Goal: Information Seeking & Learning: Find specific fact

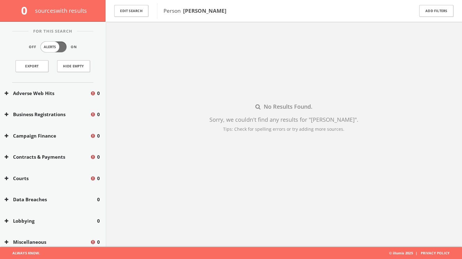
click at [124, 6] on button "Edit Search" at bounding box center [131, 11] width 34 height 12
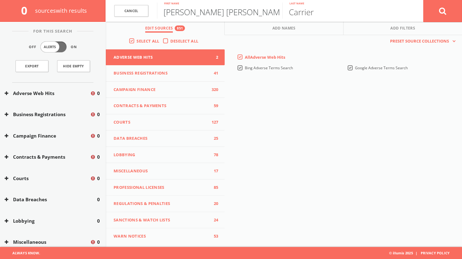
drag, startPoint x: 228, startPoint y: 14, endPoint x: 162, endPoint y: 11, distance: 65.9
click at [162, 11] on input "[PERSON_NAME] [PERSON_NAME]" at bounding box center [219, 10] width 125 height 16
type input "Trinity"
drag, startPoint x: 325, startPoint y: 18, endPoint x: 263, endPoint y: 12, distance: 61.7
click at [263, 12] on form "Cancel Trinity First name Carrier Last name Cancel" at bounding box center [284, 11] width 357 height 22
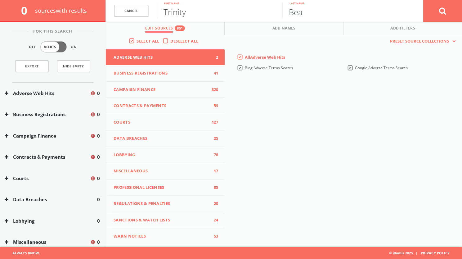
type input "Bea"
click at [434, 11] on button at bounding box center [443, 11] width 39 height 22
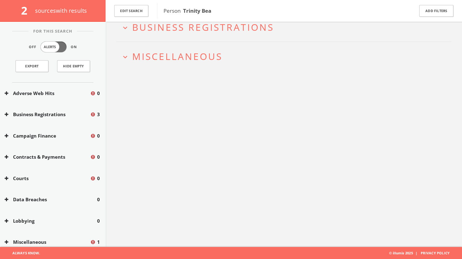
click at [211, 38] on h2 "expand_more Business Registrations" at bounding box center [283, 27] width 335 height 29
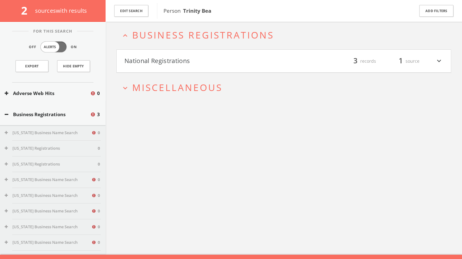
click at [190, 60] on button "National Registrations" at bounding box center [205, 61] width 160 height 11
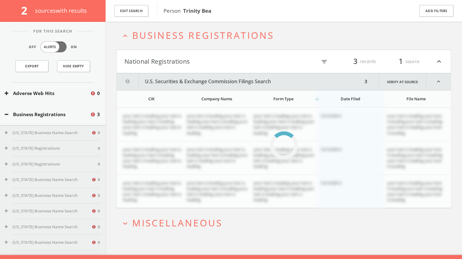
scroll to position [36, 0]
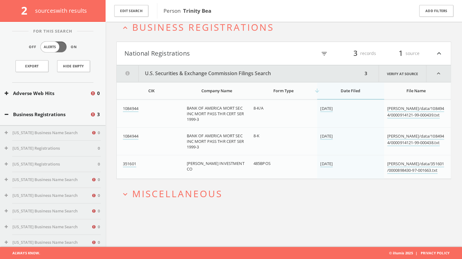
click at [208, 197] on span "Miscellaneous" at bounding box center [177, 193] width 90 height 13
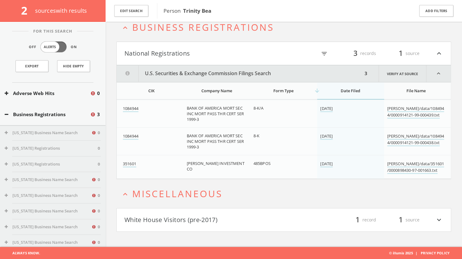
click at [215, 215] on button "White House Visitors (pre-2017)" at bounding box center [205, 220] width 160 height 11
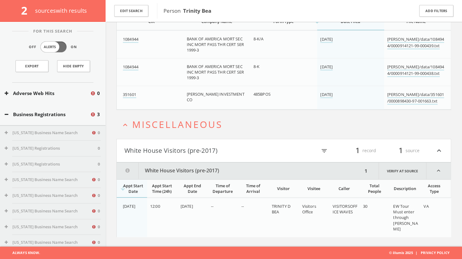
scroll to position [104, 0]
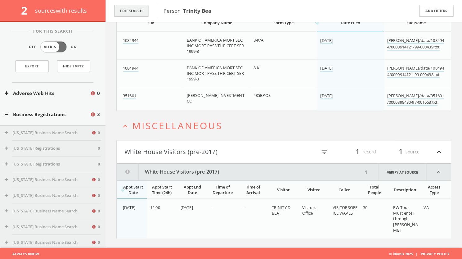
click at [135, 13] on button "Edit Search" at bounding box center [131, 11] width 34 height 12
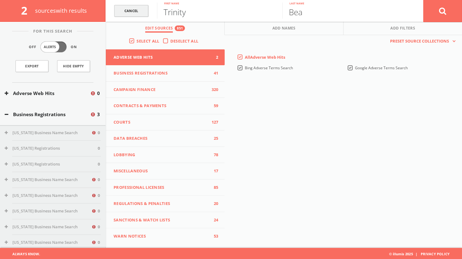
drag, startPoint x: 203, startPoint y: 15, endPoint x: 141, endPoint y: 14, distance: 62.1
click at [141, 14] on form "Cancel Trinity First name [PERSON_NAME] Last name Cancel" at bounding box center [284, 11] width 357 height 22
type input "[PERSON_NAME]"
drag, startPoint x: 322, startPoint y: 15, endPoint x: 274, endPoint y: 8, distance: 48.3
click at [274, 8] on form "Cancel [PERSON_NAME] First name [PERSON_NAME] Last name Cancel" at bounding box center [284, 11] width 357 height 22
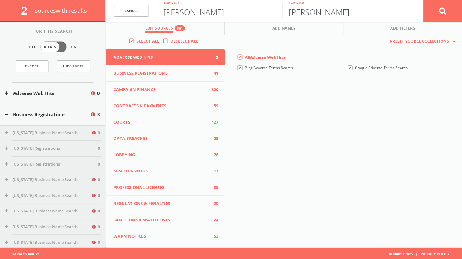
type input "[PERSON_NAME]"
click at [430, 16] on button at bounding box center [443, 11] width 39 height 22
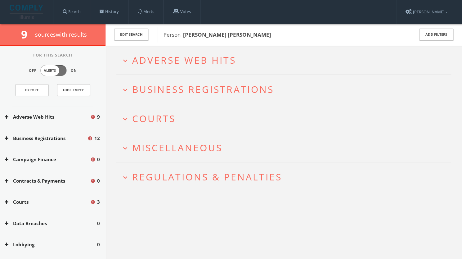
click at [188, 63] on span "Adverse Web Hits" at bounding box center [184, 60] width 104 height 13
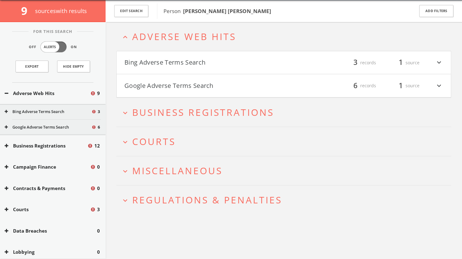
click at [208, 69] on h4 "Bing Adverse Terms Search filter_list 3 records 1 source expand_more" at bounding box center [284, 62] width 335 height 23
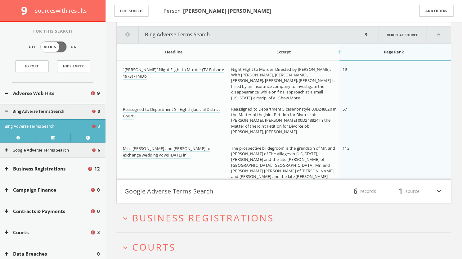
scroll to position [76, 0]
click at [240, 189] on button "Google Adverse Terms Search" at bounding box center [205, 190] width 160 height 11
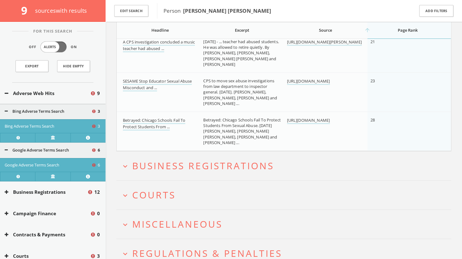
scroll to position [417, 0]
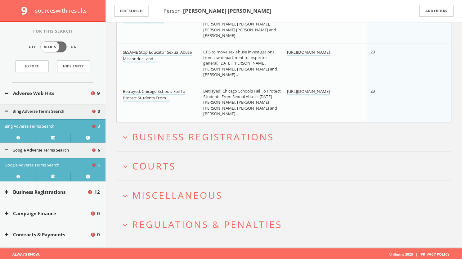
click at [152, 165] on span "Courts" at bounding box center [153, 166] width 43 height 13
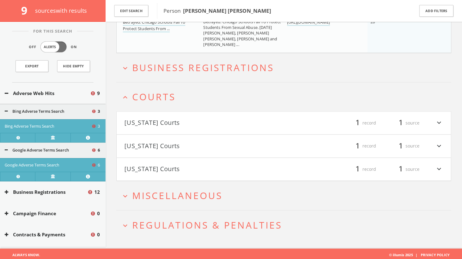
click at [190, 115] on h4 "[US_STATE] Courts filter_list 1 record 1 source expand_more" at bounding box center [284, 123] width 335 height 23
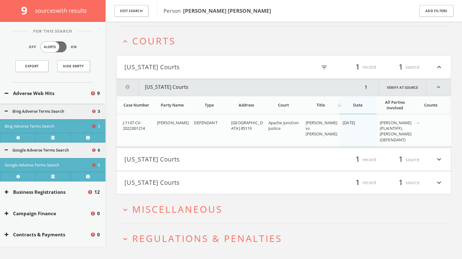
scroll to position [555, 0]
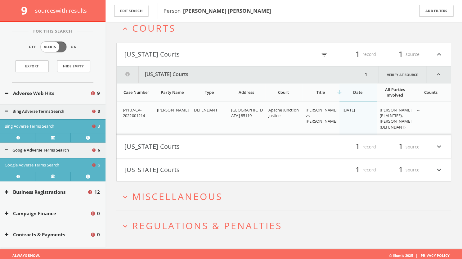
click at [204, 148] on button "[US_STATE] Courts" at bounding box center [205, 146] width 160 height 11
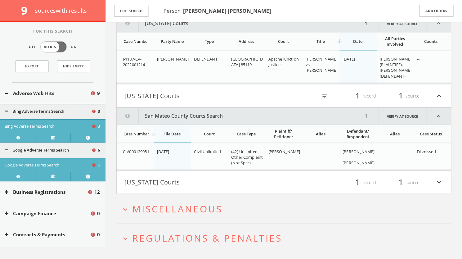
scroll to position [619, 0]
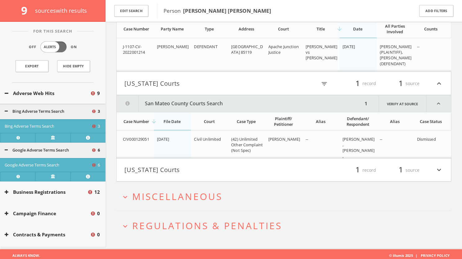
click at [211, 166] on button "[US_STATE] Courts" at bounding box center [205, 170] width 160 height 11
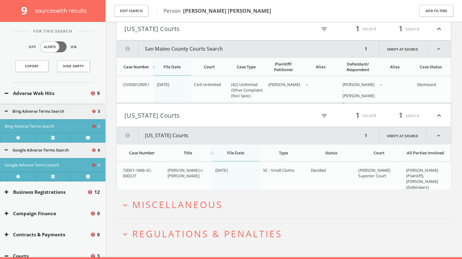
scroll to position [681, 0]
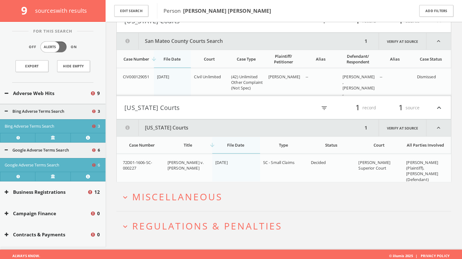
click at [217, 193] on span "Miscellaneous" at bounding box center [177, 196] width 90 height 13
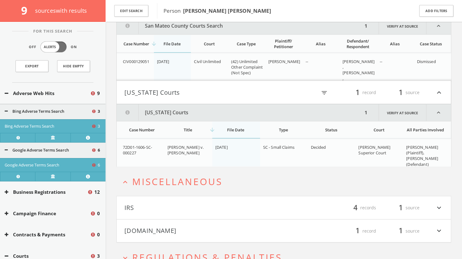
scroll to position [727, 0]
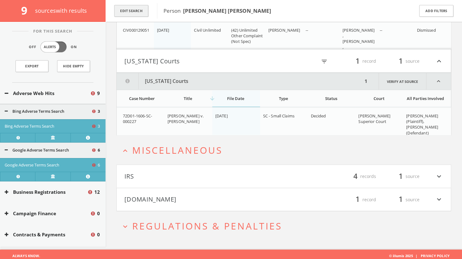
click at [128, 12] on button "Edit Search" at bounding box center [131, 11] width 34 height 12
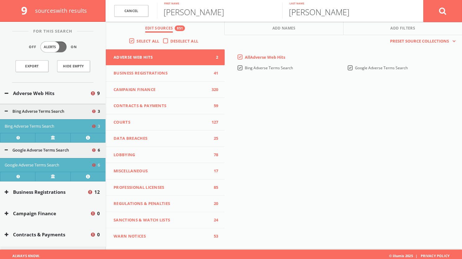
drag, startPoint x: 322, startPoint y: 12, endPoint x: 279, endPoint y: 11, distance: 43.5
click at [279, 11] on form "Cancel [PERSON_NAME] First name [PERSON_NAME] Last name [PERSON_NAME]" at bounding box center [284, 11] width 357 height 22
paste input "[PERSON_NAME]"
type input "[PERSON_NAME]"
drag, startPoint x: 223, startPoint y: 11, endPoint x: 142, endPoint y: 5, distance: 81.4
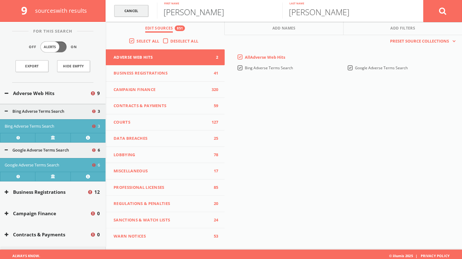
click at [142, 5] on form "Cancel [PERSON_NAME] First name [PERSON_NAME] Last name Cancel" at bounding box center [284, 11] width 357 height 22
type input "[PERSON_NAME]"
click at [433, 16] on button at bounding box center [443, 11] width 39 height 22
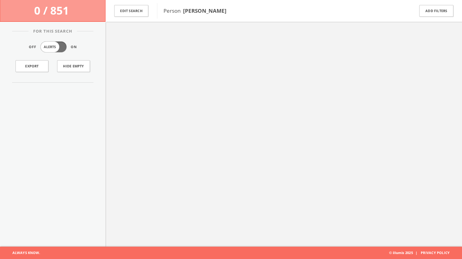
scroll to position [36, 0]
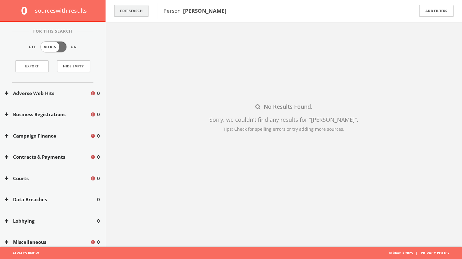
click at [134, 13] on button "Edit Search" at bounding box center [131, 11] width 34 height 12
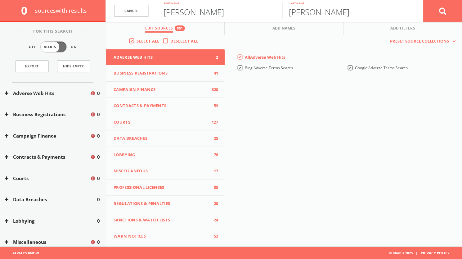
click at [203, 15] on input "[PERSON_NAME]" at bounding box center [219, 10] width 125 height 16
type input "[PERSON_NAME]"
click at [439, 12] on icon at bounding box center [442, 11] width 7 height 8
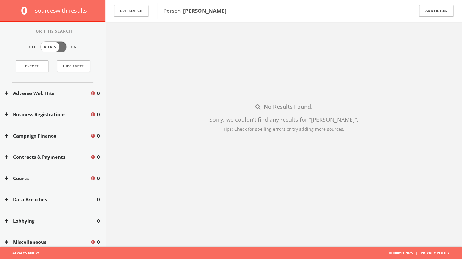
click at [140, 3] on div "Edit Search" at bounding box center [132, 11] width 52 height 22
click at [139, 8] on button "Edit Search" at bounding box center [131, 11] width 34 height 12
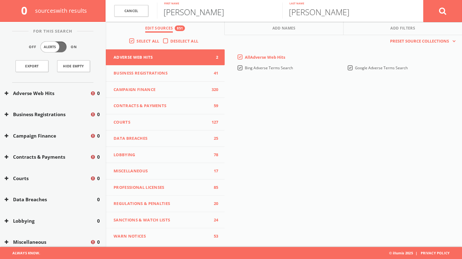
drag, startPoint x: 212, startPoint y: 11, endPoint x: 155, endPoint y: 10, distance: 57.2
click at [155, 10] on form "Cancel [PERSON_NAME] First name [PERSON_NAME] Last name Cancel" at bounding box center [284, 11] width 357 height 22
type input "[PERSON_NAME]"
drag, startPoint x: 341, startPoint y: 9, endPoint x: 266, endPoint y: 12, distance: 74.9
click at [266, 12] on form "Cancel [PERSON_NAME] First name [PERSON_NAME] Last name Cancel" at bounding box center [284, 11] width 357 height 22
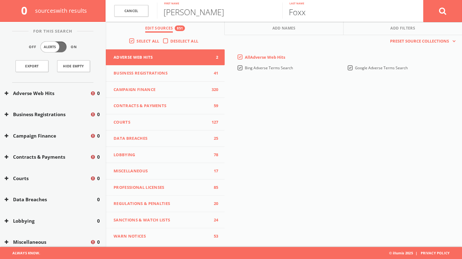
type input "Foxx"
click at [446, 9] on icon at bounding box center [442, 11] width 7 height 8
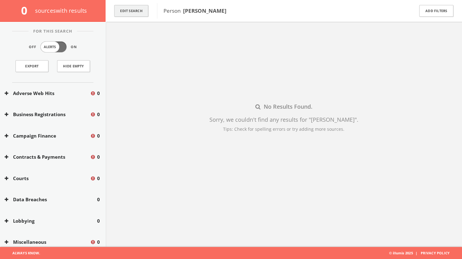
click at [135, 9] on button "Edit Search" at bounding box center [131, 11] width 34 height 12
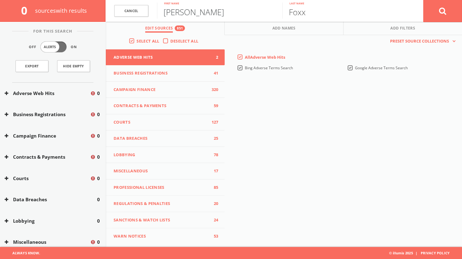
click at [212, 15] on input "[PERSON_NAME]" at bounding box center [219, 10] width 125 height 16
type input "[PERSON_NAME]"
click at [345, 10] on input "Foxx" at bounding box center [345, 10] width 125 height 16
type input "Foxx Day"
click at [434, 18] on button at bounding box center [443, 11] width 39 height 22
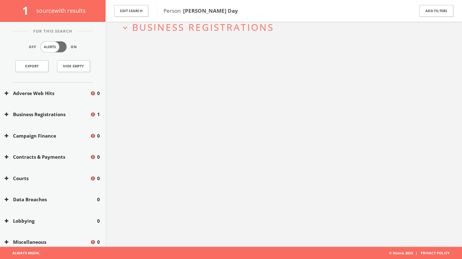
click at [214, 26] on span "Business Registrations" at bounding box center [203, 27] width 142 height 13
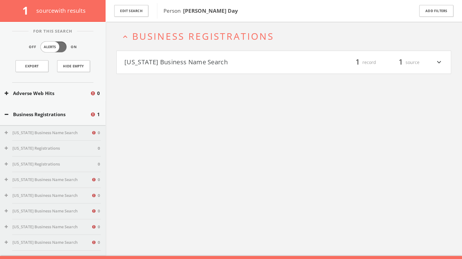
click at [211, 59] on button "[US_STATE] Business Name Search" at bounding box center [205, 62] width 160 height 11
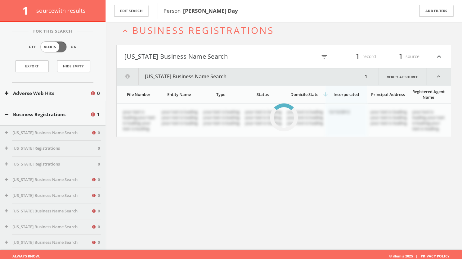
scroll to position [36, 0]
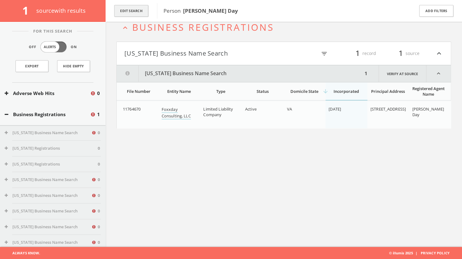
click at [133, 5] on button "Edit Search" at bounding box center [131, 11] width 34 height 12
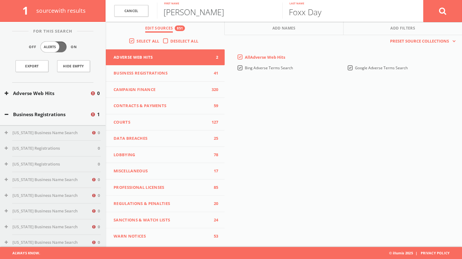
drag, startPoint x: 220, startPoint y: 12, endPoint x: 154, endPoint y: 11, distance: 65.9
click at [154, 11] on form "Cancel [PERSON_NAME] First name Foxx Day Last name Cancel" at bounding box center [284, 11] width 357 height 22
type input "[PERSON_NAME]"
drag, startPoint x: 338, startPoint y: 10, endPoint x: 284, endPoint y: 12, distance: 53.8
click at [284, 12] on input "Foxx Day" at bounding box center [345, 10] width 125 height 16
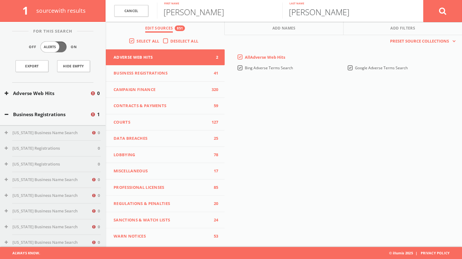
type input "[PERSON_NAME]"
click at [243, 15] on input "[PERSON_NAME]" at bounding box center [219, 10] width 125 height 16
type input "[PERSON_NAME]"
click at [439, 15] on button at bounding box center [443, 11] width 39 height 22
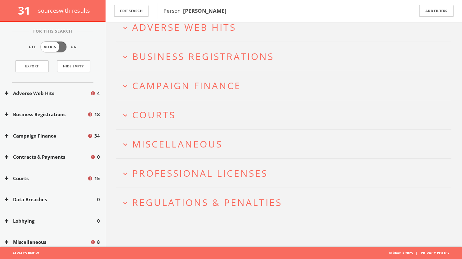
click at [200, 27] on span "Adverse Web Hits" at bounding box center [184, 27] width 104 height 13
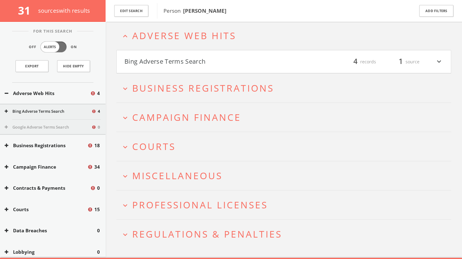
click at [190, 65] on button "Bing Adverse Terms Search" at bounding box center [205, 62] width 160 height 11
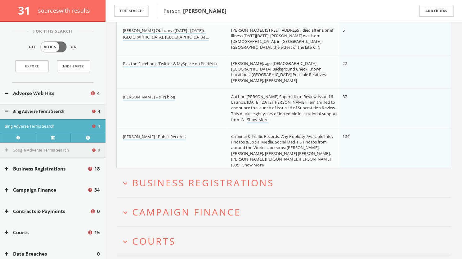
scroll to position [115, 0]
click at [161, 95] on link "[PERSON_NAME] – s [r] blog" at bounding box center [149, 96] width 52 height 7
click at [189, 182] on span "Business Registrations" at bounding box center [203, 181] width 142 height 13
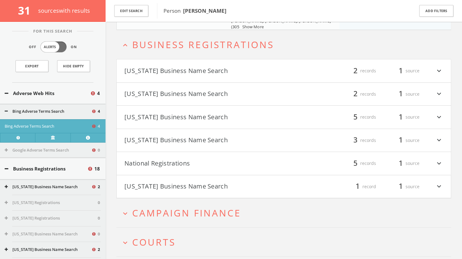
scroll to position [260, 0]
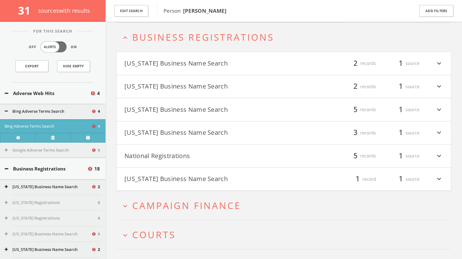
click at [194, 174] on button "[US_STATE] Business Name Search" at bounding box center [205, 179] width 160 height 11
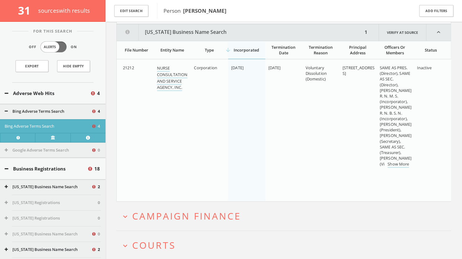
scroll to position [427, 0]
click at [184, 210] on span "Campaign Finance" at bounding box center [186, 216] width 109 height 13
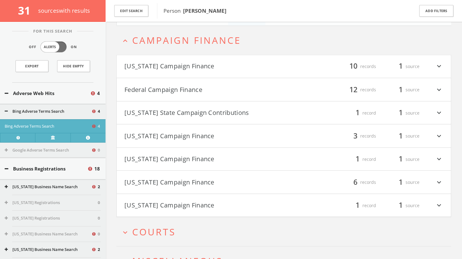
scroll to position [604, 0]
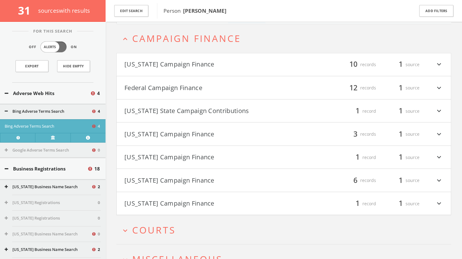
click at [182, 87] on button "Federal Campaign Finance" at bounding box center [205, 87] width 160 height 11
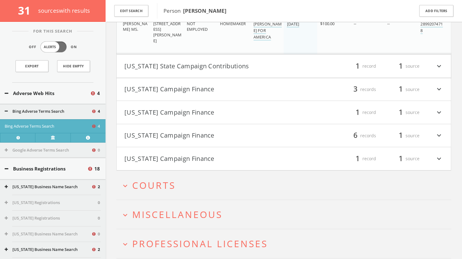
scroll to position [1137, 0]
click at [156, 103] on h4 "[US_STATE] Campaign Finance filter_list 1 record 1 source expand_more" at bounding box center [284, 112] width 335 height 23
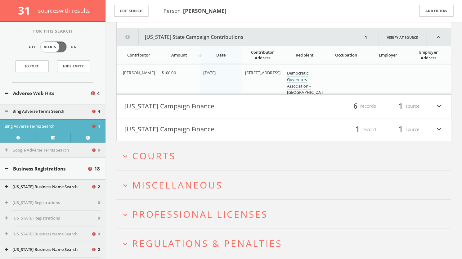
scroll to position [1237, 0]
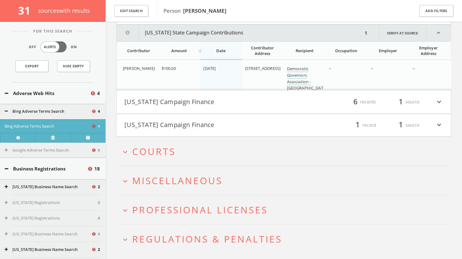
click at [174, 100] on button "[US_STATE] Campaign Finance" at bounding box center [205, 102] width 160 height 11
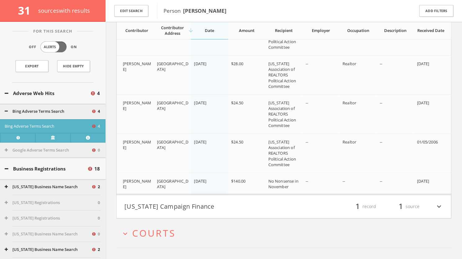
scroll to position [1397, 0]
click at [178, 203] on button "[US_STATE] Campaign Finance" at bounding box center [205, 207] width 160 height 11
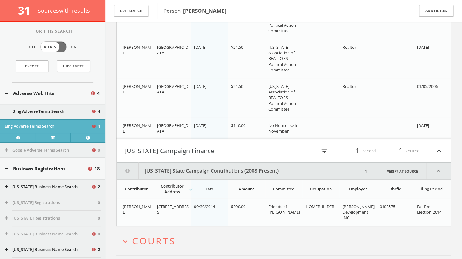
scroll to position [1453, 0]
click at [131, 149] on button "[US_STATE] Campaign Finance" at bounding box center [205, 151] width 160 height 11
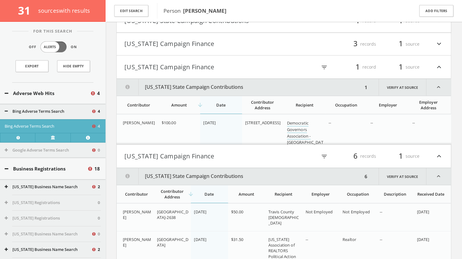
scroll to position [1182, 0]
click at [133, 157] on button "[US_STATE] Campaign Finance" at bounding box center [205, 156] width 160 height 11
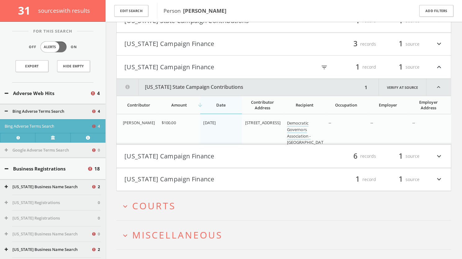
click at [147, 67] on button "[US_STATE] Campaign Finance" at bounding box center [205, 67] width 160 height 11
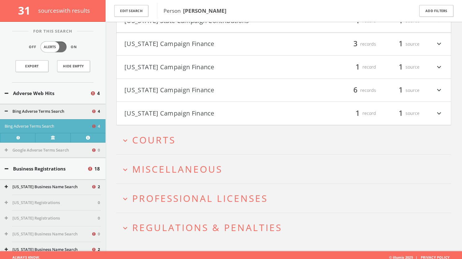
click at [158, 40] on button "[US_STATE] Campaign Finance" at bounding box center [205, 44] width 160 height 11
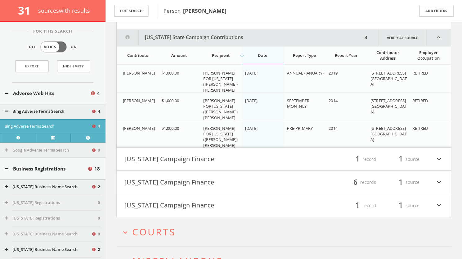
scroll to position [1213, 0]
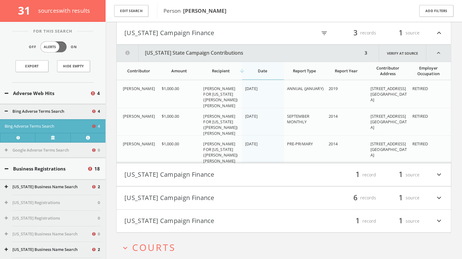
click at [157, 34] on button "[US_STATE] Campaign Finance" at bounding box center [205, 33] width 160 height 11
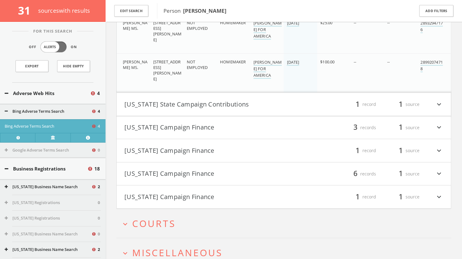
scroll to position [1072, 0]
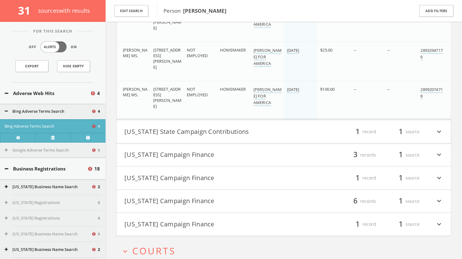
click at [214, 128] on button "[US_STATE] State Campaign Contributions" at bounding box center [205, 131] width 160 height 11
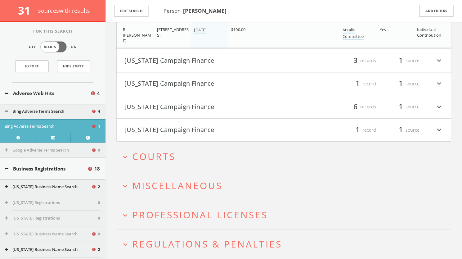
scroll to position [1101, 0]
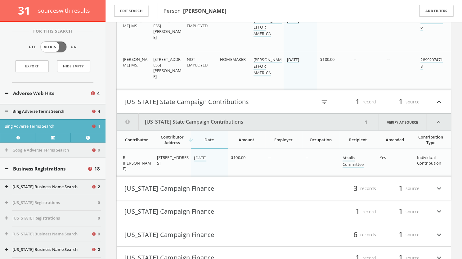
click at [147, 98] on button "[US_STATE] State Campaign Contributions" at bounding box center [205, 102] width 160 height 11
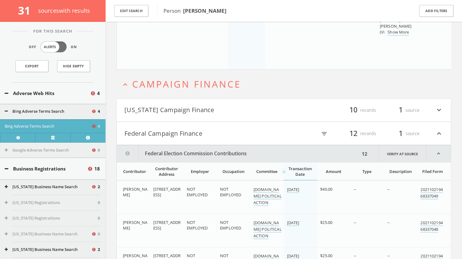
scroll to position [559, 0]
click at [140, 134] on button "Federal Campaign Finance" at bounding box center [205, 133] width 160 height 11
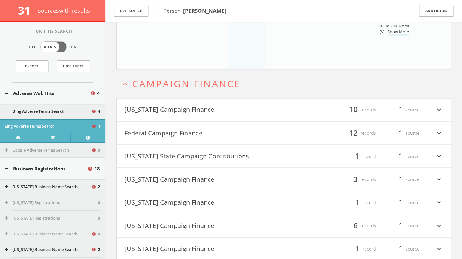
click at [154, 107] on button "[US_STATE] Campaign Finance" at bounding box center [205, 110] width 160 height 11
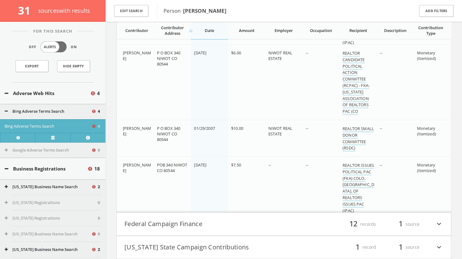
scroll to position [1064, 0]
click at [6, 165] on button "Business Registrations" at bounding box center [46, 168] width 83 height 7
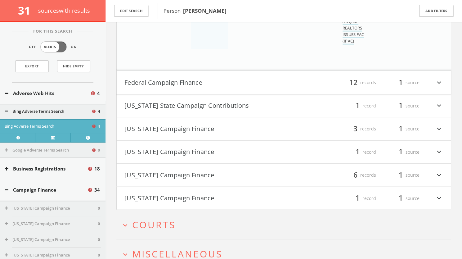
click at [8, 93] on icon at bounding box center [7, 93] width 4 height 5
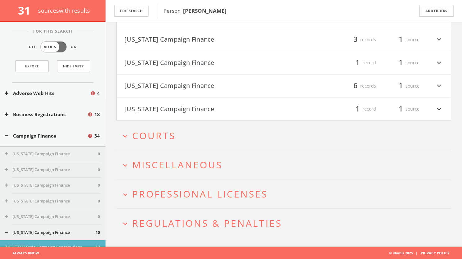
scroll to position [544, 0]
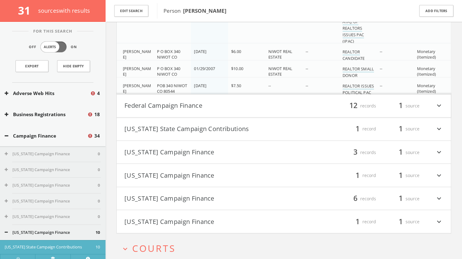
click at [8, 135] on icon at bounding box center [7, 136] width 4 height 5
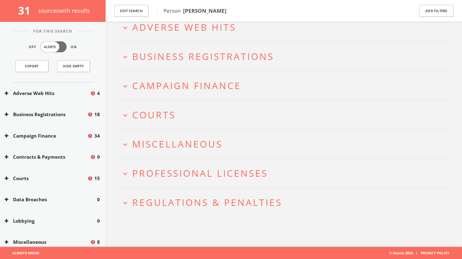
click at [159, 120] on span "Courts" at bounding box center [153, 114] width 43 height 13
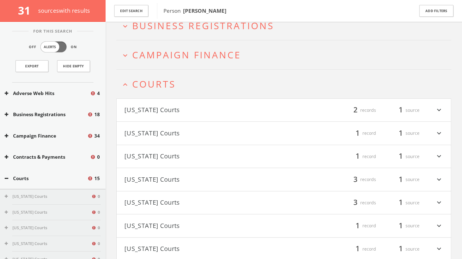
scroll to position [66, 0]
click at [181, 108] on button "[US_STATE] Courts" at bounding box center [205, 111] width 160 height 11
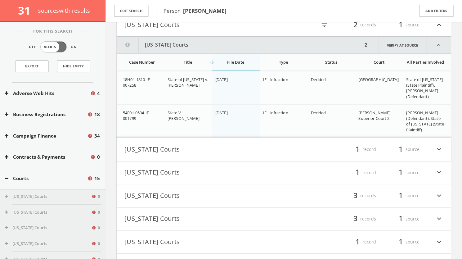
scroll to position [166, 0]
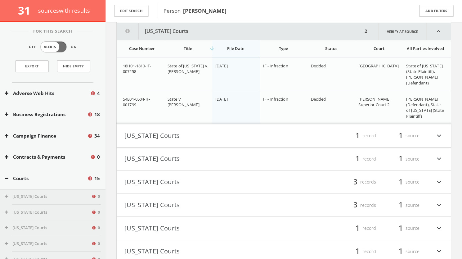
click at [204, 142] on h4 "[US_STATE] Courts filter_list 1 record 1 source expand_more" at bounding box center [284, 135] width 335 height 23
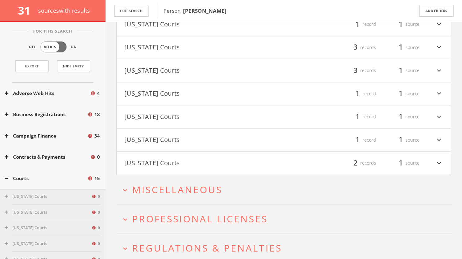
scroll to position [398, 0]
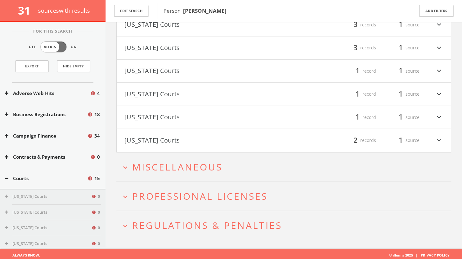
click at [200, 172] on h2 "expand_more Miscellaneous" at bounding box center [283, 166] width 335 height 29
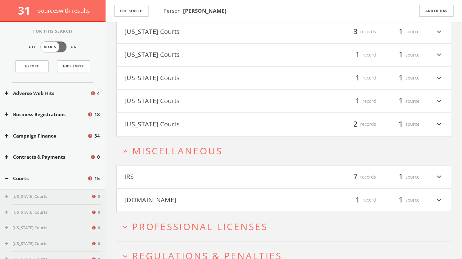
scroll to position [444, 0]
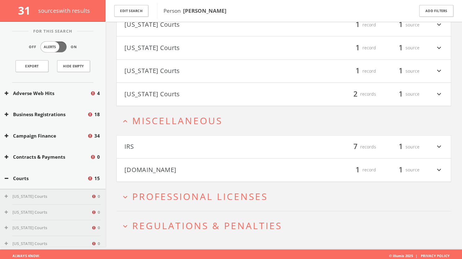
click at [219, 170] on button "[DOMAIN_NAME]" at bounding box center [205, 170] width 160 height 11
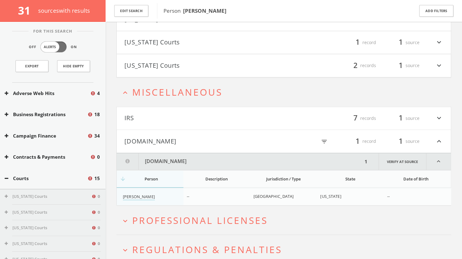
scroll to position [496, 0]
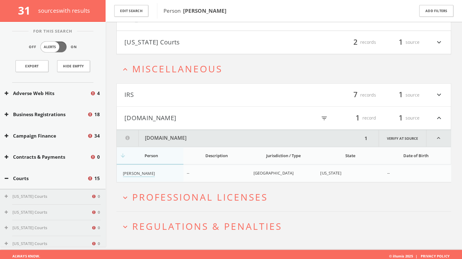
click at [211, 91] on button "IRS" at bounding box center [205, 95] width 160 height 11
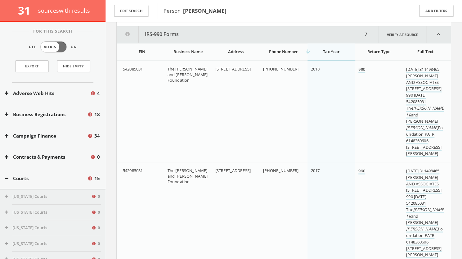
scroll to position [579, 0]
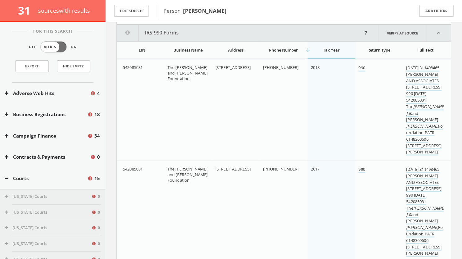
click at [212, 29] on button "IRS-990 Forms" at bounding box center [240, 33] width 246 height 17
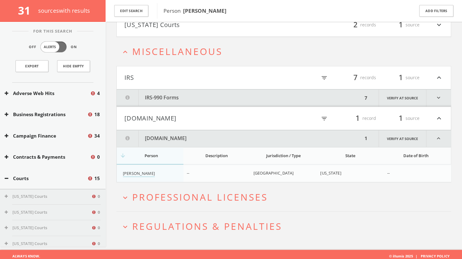
click at [207, 116] on button "[DOMAIN_NAME]" at bounding box center [205, 118] width 160 height 11
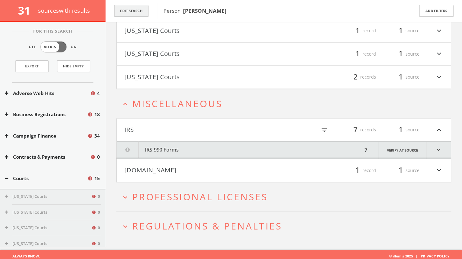
click at [123, 13] on button "Edit Search" at bounding box center [131, 11] width 34 height 12
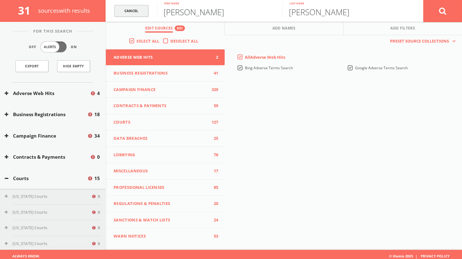
drag, startPoint x: 203, startPoint y: 15, endPoint x: 147, endPoint y: 14, distance: 56.5
click at [147, 14] on form "Cancel [PERSON_NAME] First name [PERSON_NAME] Last name [PERSON_NAME]" at bounding box center [284, 11] width 357 height 22
type input "[PERSON_NAME]"
drag, startPoint x: 334, startPoint y: 16, endPoint x: 266, endPoint y: 18, distance: 67.7
click at [266, 18] on form "Cancel [PERSON_NAME] First name [PERSON_NAME] Last name Cancel" at bounding box center [284, 11] width 357 height 22
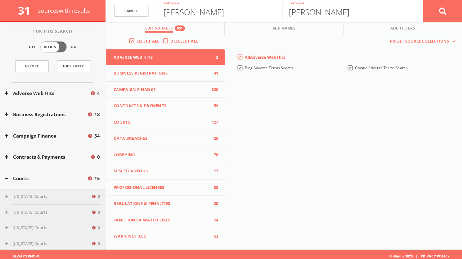
type input "[PERSON_NAME]"
click at [444, 17] on button at bounding box center [443, 11] width 39 height 22
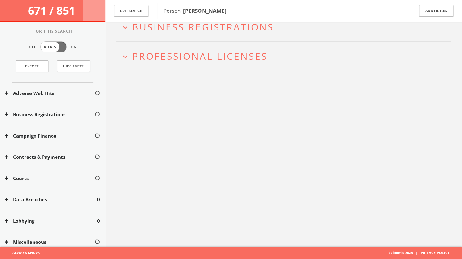
scroll to position [36, 0]
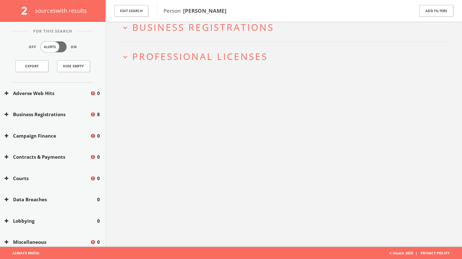
click at [177, 34] on h2 "expand_more Business Registrations" at bounding box center [283, 27] width 335 height 29
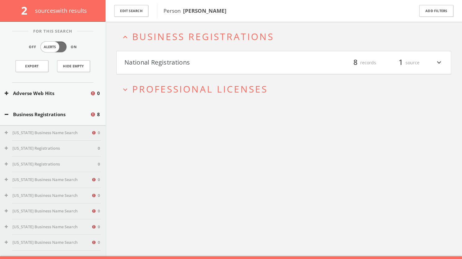
click at [185, 60] on button "National Registrations" at bounding box center [205, 62] width 160 height 11
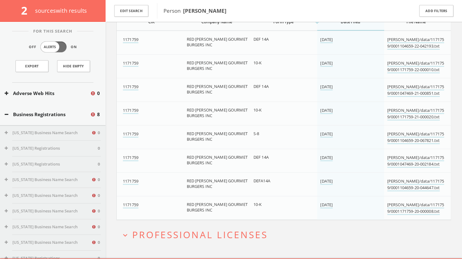
scroll to position [116, 0]
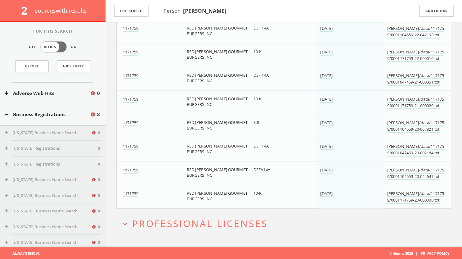
click at [194, 229] on h2 "expand_more Professional Licenses" at bounding box center [283, 223] width 335 height 29
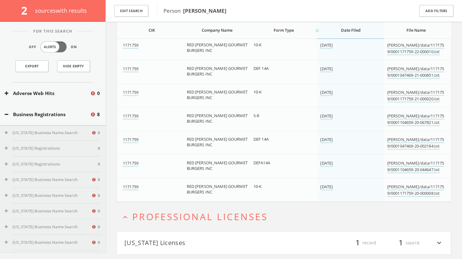
scroll to position [139, 0]
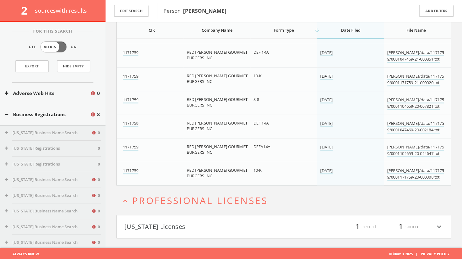
click at [216, 221] on button "[US_STATE] Licenses" at bounding box center [205, 226] width 160 height 11
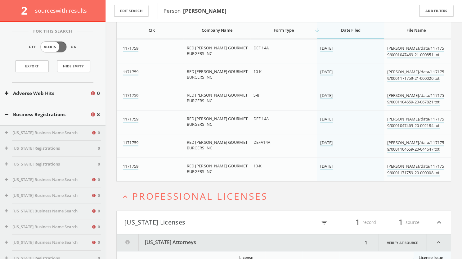
scroll to position [203, 0]
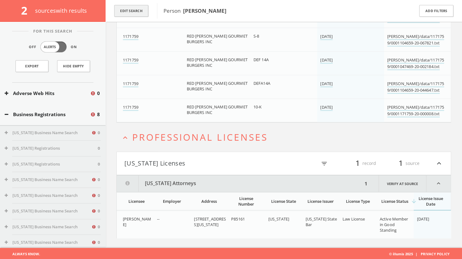
click at [133, 12] on button "Edit Search" at bounding box center [131, 11] width 34 height 12
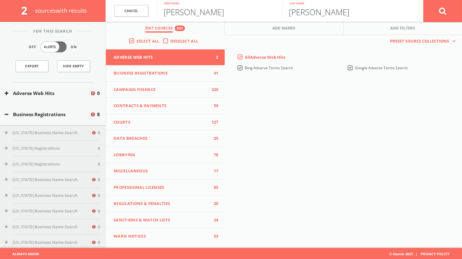
click at [315, 16] on input "[PERSON_NAME]" at bounding box center [345, 10] width 125 height 16
type input "[PERSON_NAME]"
click at [442, 8] on icon at bounding box center [442, 11] width 7 height 8
